Goal: Find specific page/section: Find specific page/section

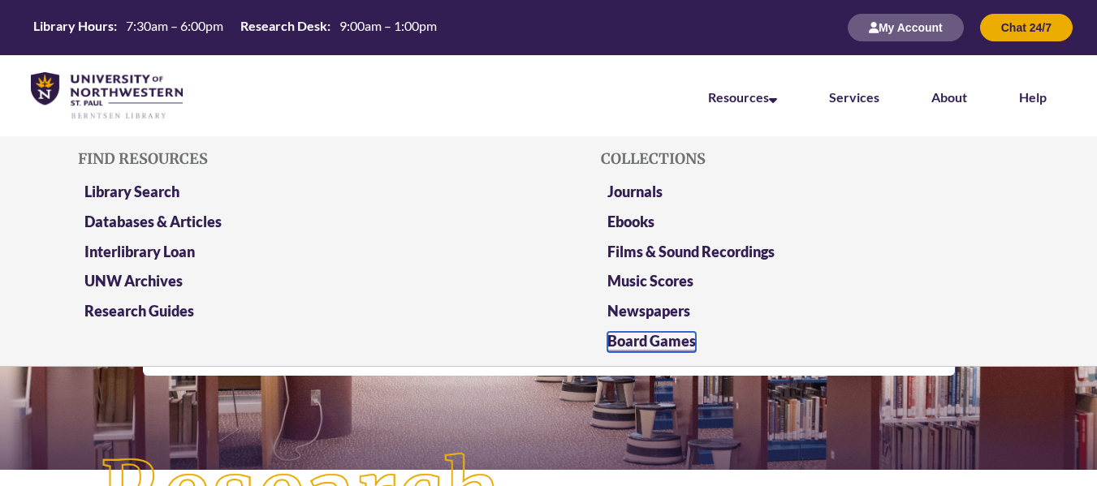
click at [661, 332] on link "Board Games" at bounding box center [651, 342] width 88 height 20
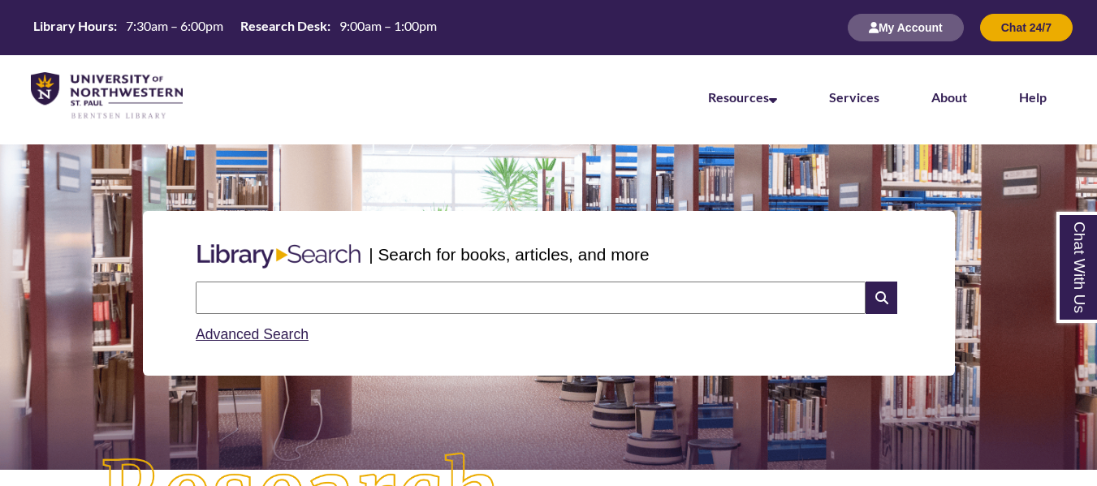
click at [253, 289] on input "text" at bounding box center [531, 298] width 670 height 32
click at [334, 282] on input "text" at bounding box center [531, 298] width 670 height 32
type input "**********"
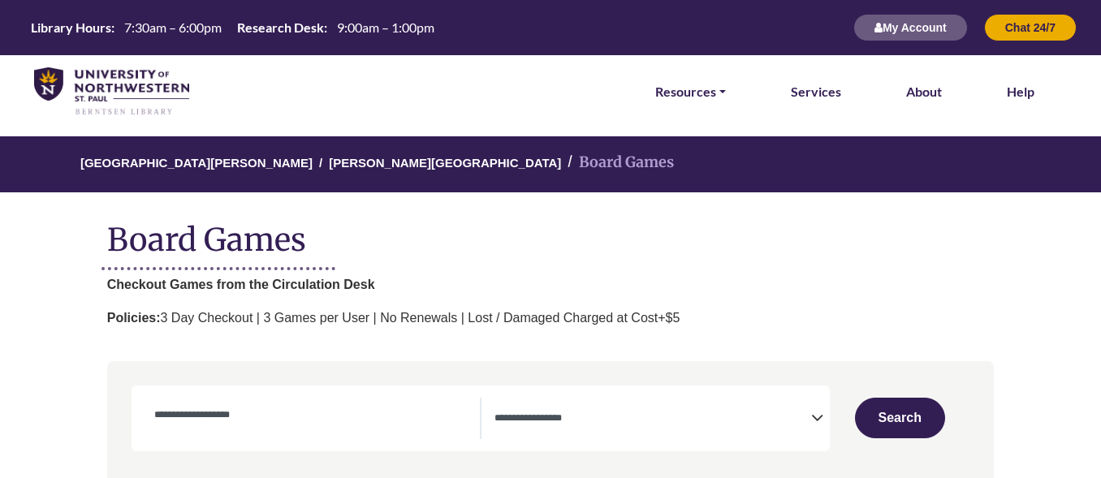
select select "Number of Players"
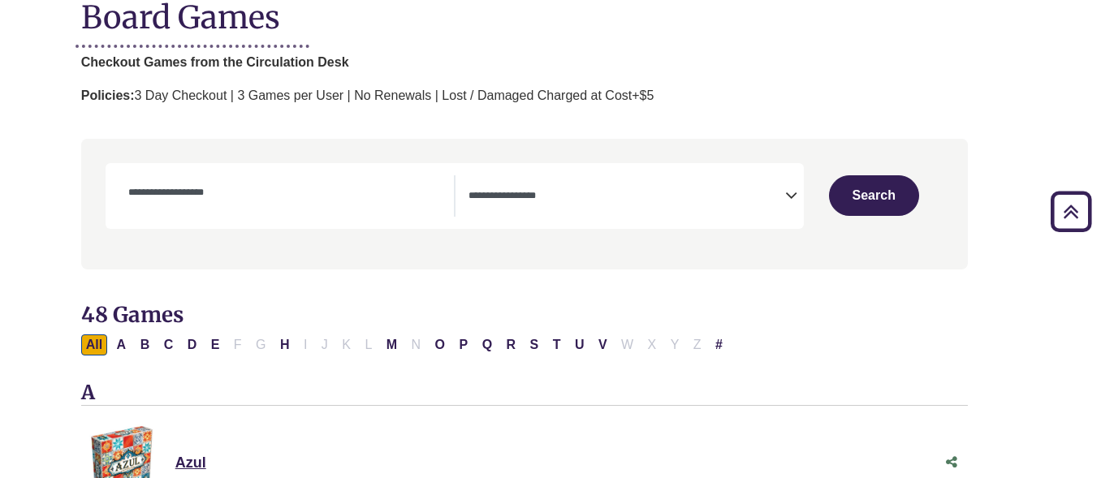
scroll to position [0, 26]
